Goal: Task Accomplishment & Management: Manage account settings

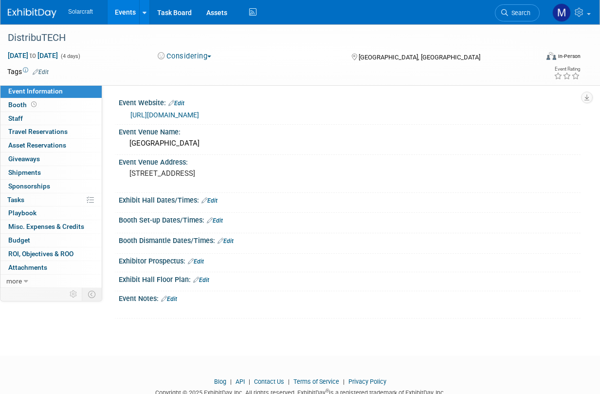
click at [45, 22] on div "Solarcraft Events Add Event Bulk Upload Events Shareable Event Boards Recently …" at bounding box center [294, 12] width 573 height 24
click at [38, 15] on img at bounding box center [32, 13] width 49 height 10
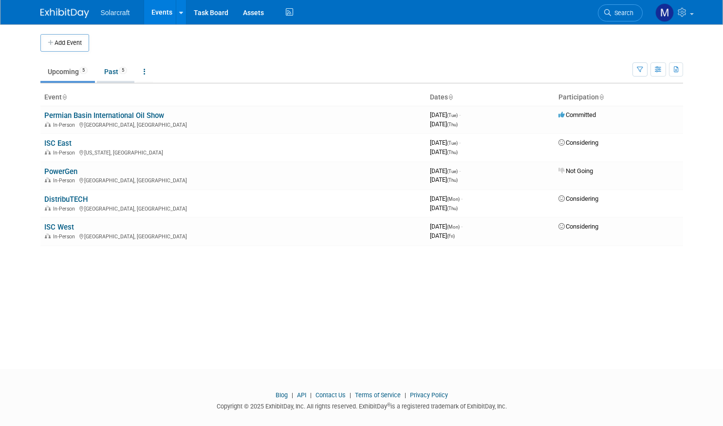
click at [118, 74] on link "Past 5" at bounding box center [115, 71] width 37 height 19
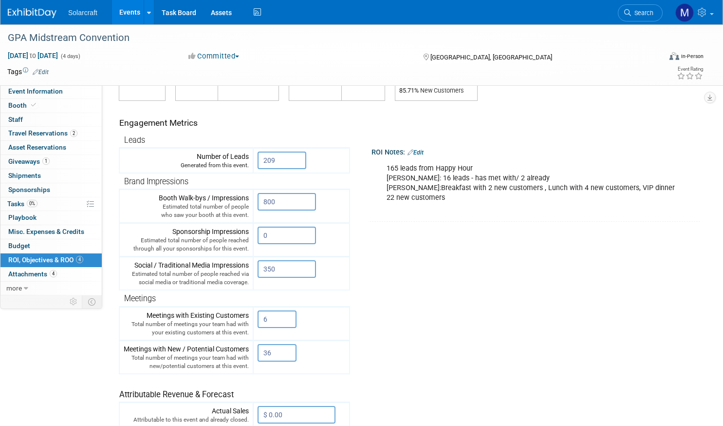
click at [412, 154] on div "ROI Notes: Edit" at bounding box center [536, 151] width 329 height 13
click at [422, 151] on link "Edit" at bounding box center [416, 152] width 16 height 7
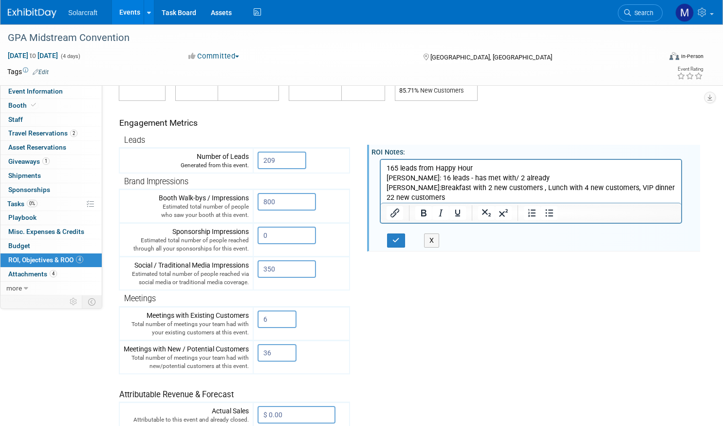
click at [436, 190] on p "165 leads from Happy Hour [PERSON_NAME]: 16 leads - has met with/ 2 already [PE…" at bounding box center [531, 182] width 289 height 39
click at [437, 195] on p "165 leads from Happy Hour [PERSON_NAME]: 16 leads - has met with/ 2 already [PE…" at bounding box center [531, 182] width 289 height 39
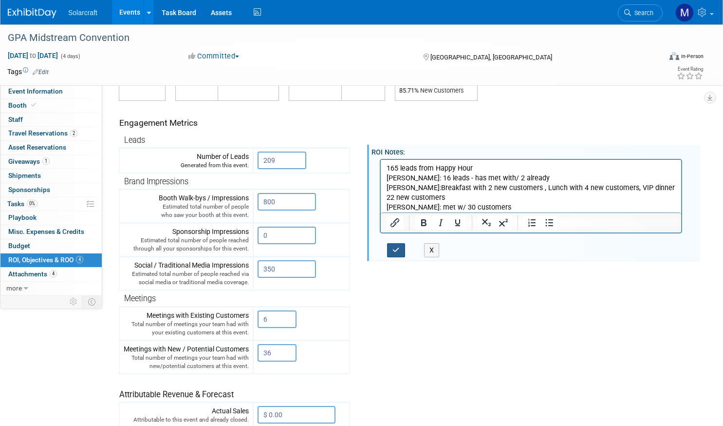
click at [403, 245] on button "button" at bounding box center [396, 250] width 18 height 14
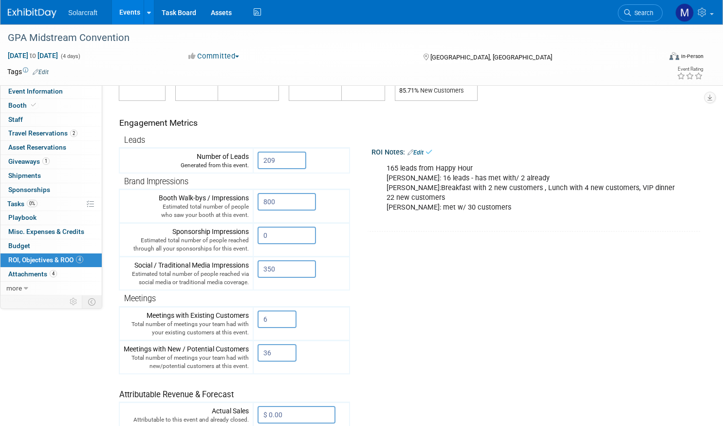
click at [451, 315] on tr "Engagement Metrics Leads Generated from this event. 209 X Brand Impressions" at bounding box center [407, 277] width 577 height 352
drag, startPoint x: 279, startPoint y: 346, endPoint x: 245, endPoint y: 346, distance: 33.6
click at [245, 346] on tr "Meetings with New / Potential Customers Total number of meetings your team had …" at bounding box center [234, 357] width 230 height 34
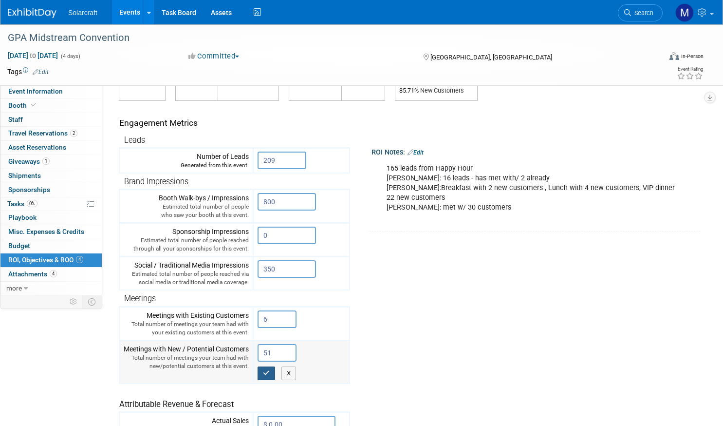
type input "51"
click at [268, 370] on icon "button" at bounding box center [266, 373] width 7 height 6
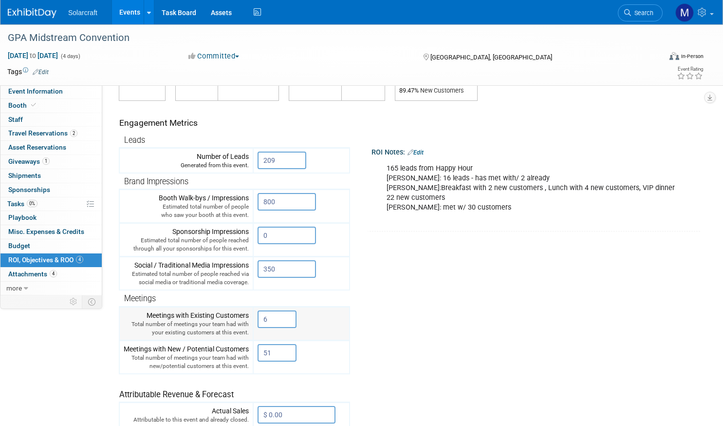
drag, startPoint x: 275, startPoint y: 312, endPoint x: 250, endPoint y: 311, distance: 24.9
click at [250, 311] on tr "Meetings with Existing Customers Total number of meetings your team had with yo…" at bounding box center [234, 323] width 230 height 34
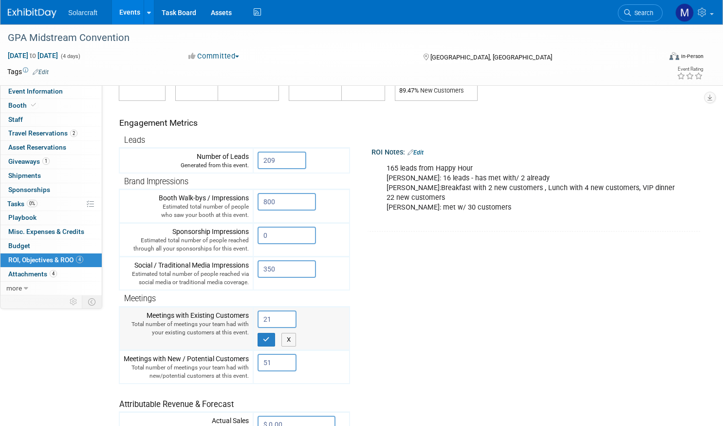
type input "21"
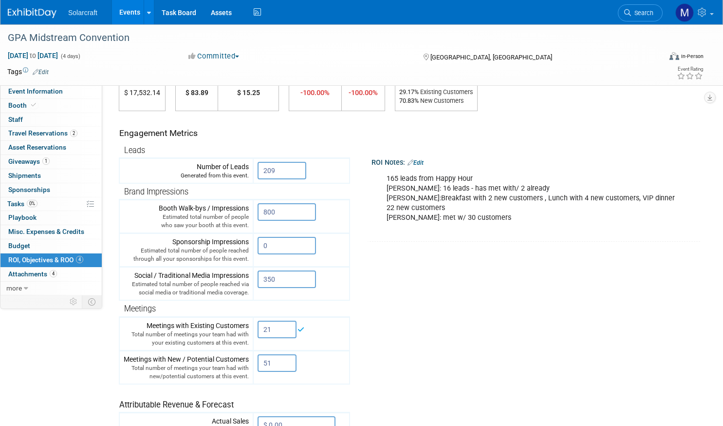
scroll to position [62, 0]
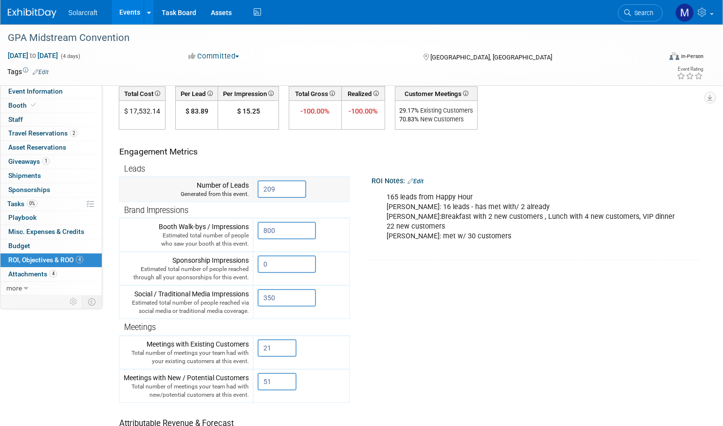
drag, startPoint x: 287, startPoint y: 187, endPoint x: 257, endPoint y: 186, distance: 30.7
click at [257, 186] on td "209 X" at bounding box center [301, 189] width 96 height 25
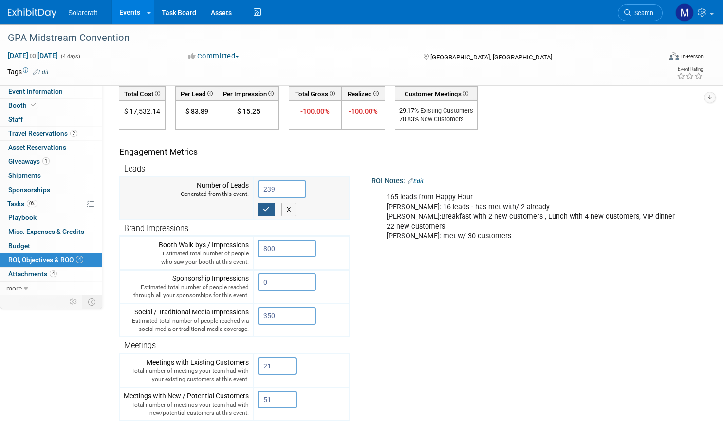
type input "239"
click at [270, 205] on button "button" at bounding box center [267, 210] width 18 height 14
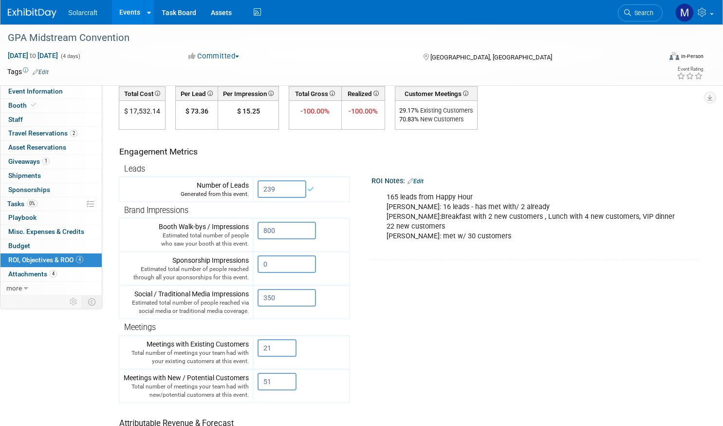
click at [495, 324] on tr "Engagement Metrics Leads Generated from this event. 239 X Brand Impressions" at bounding box center [407, 306] width 577 height 352
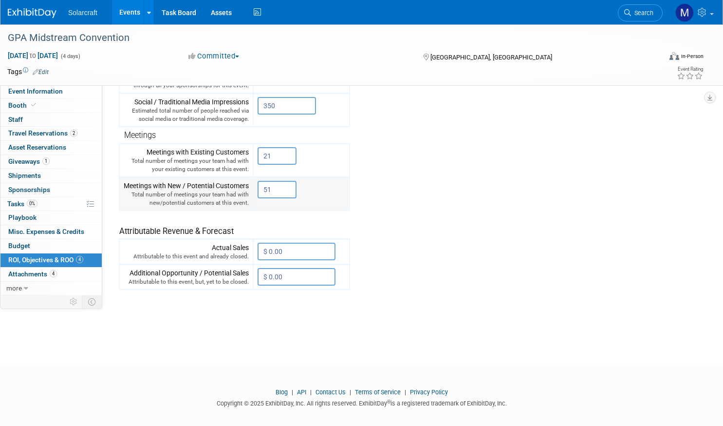
scroll to position [0, 0]
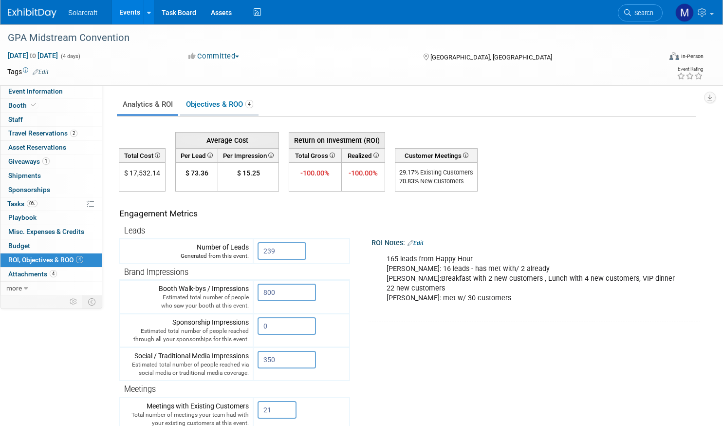
click at [204, 110] on link "Objectives & ROO 4" at bounding box center [219, 104] width 78 height 19
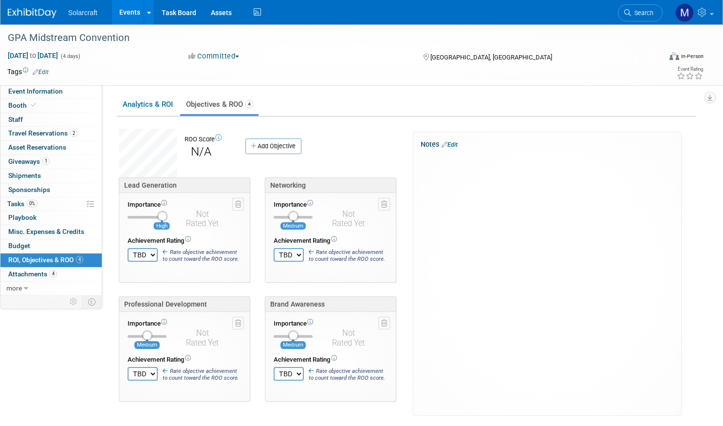
click at [384, 132] on div "ROO Score N/A Add Objective" at bounding box center [263, 160] width 302 height 62
click at [143, 258] on td "TBD 0 1 2 3 4 5 6 7 8 9 10" at bounding box center [143, 254] width 30 height 18
select select "9"
select select "8"
select select "5"
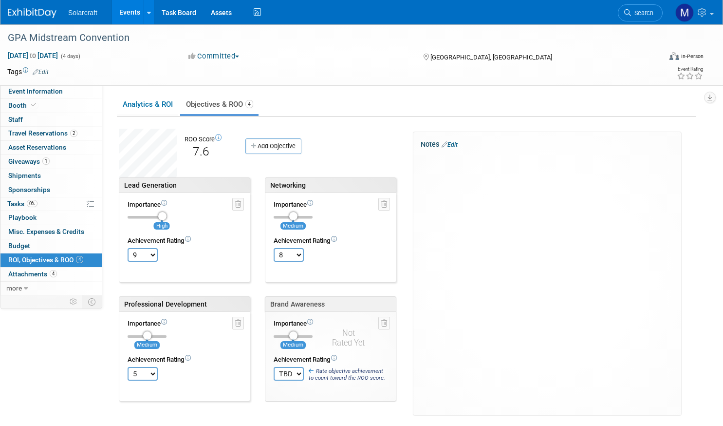
select select "6"
click at [363, 125] on div "Analytics & ROI Objectives & ROO 4 X" at bounding box center [406, 254] width 579 height 321
click at [164, 100] on link "Analytics & ROI" at bounding box center [147, 104] width 61 height 19
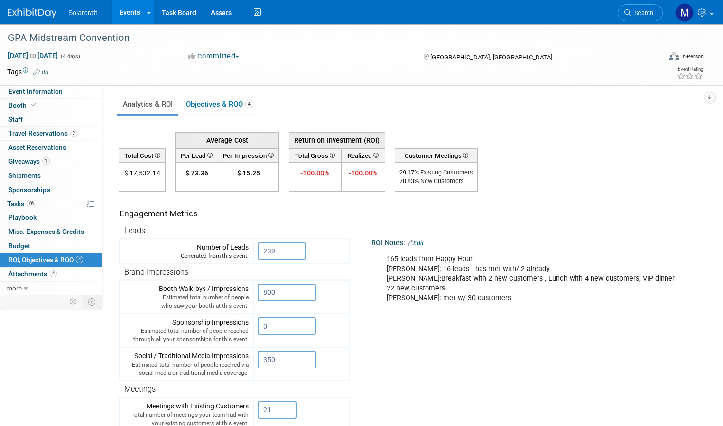
scroll to position [254, 0]
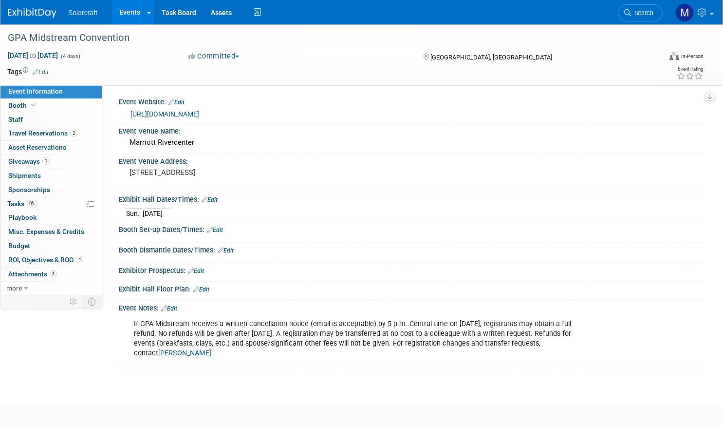
click at [211, 349] on link "[PERSON_NAME]" at bounding box center [184, 353] width 53 height 8
